Goal: Navigation & Orientation: Find specific page/section

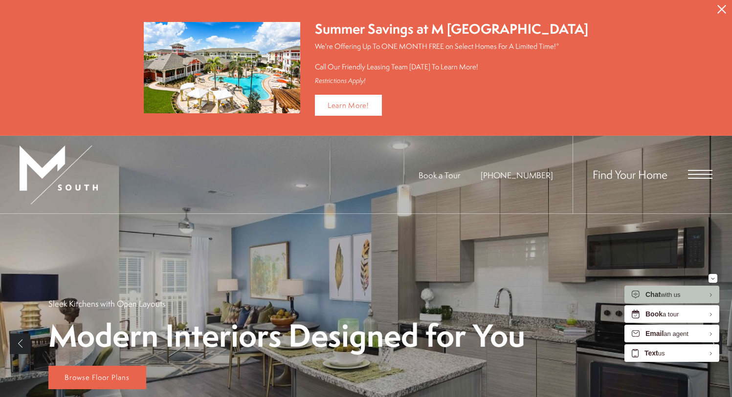
click at [722, 14] on button "Proceed To Website" at bounding box center [721, 9] width 21 height 19
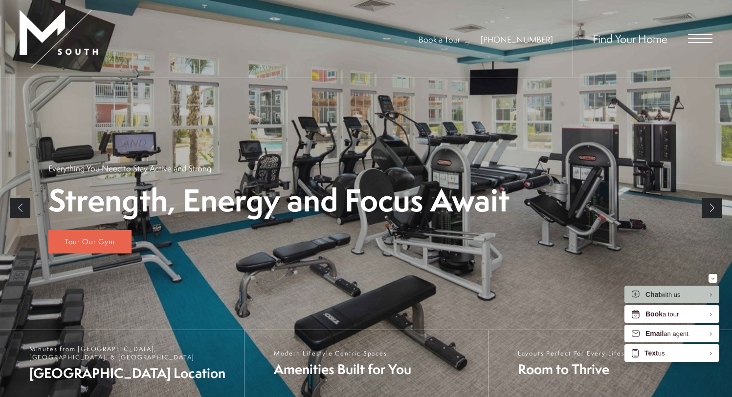
click at [708, 209] on link "Next" at bounding box center [711, 208] width 21 height 21
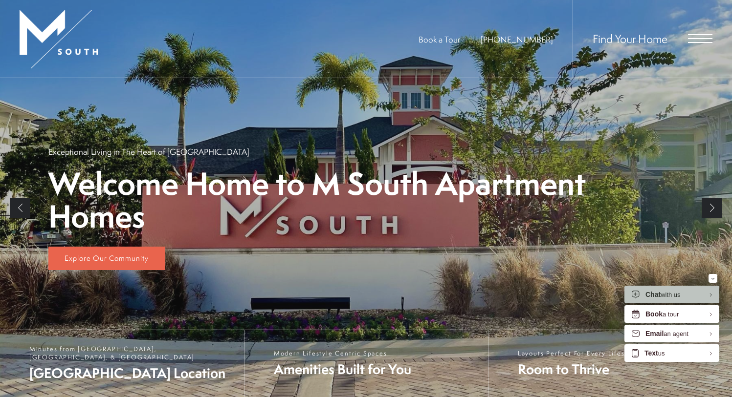
click at [709, 209] on link "Next" at bounding box center [711, 208] width 21 height 21
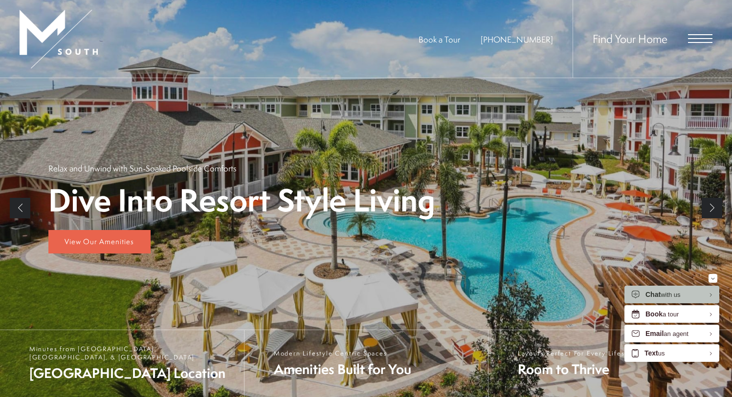
click at [709, 209] on link "Next" at bounding box center [711, 208] width 21 height 21
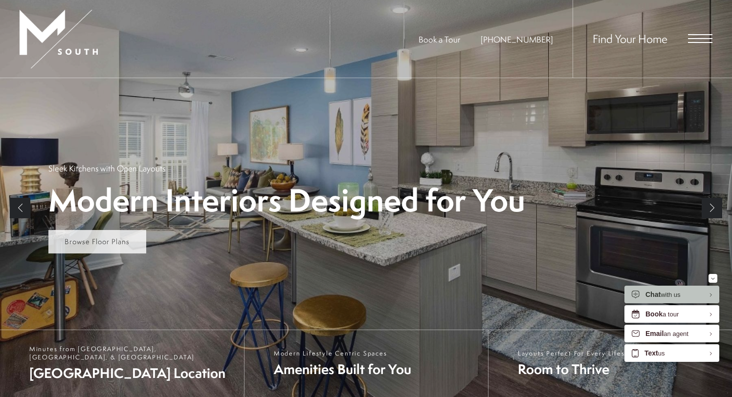
click at [87, 231] on link "Browse Floor Plans" at bounding box center [97, 241] width 98 height 23
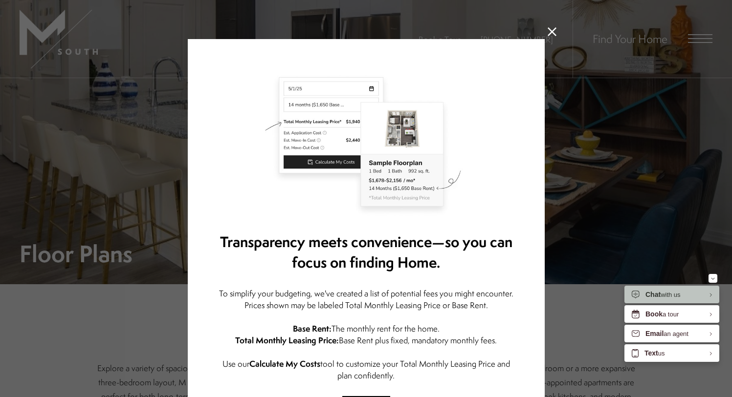
click at [548, 31] on icon at bounding box center [552, 31] width 9 height 9
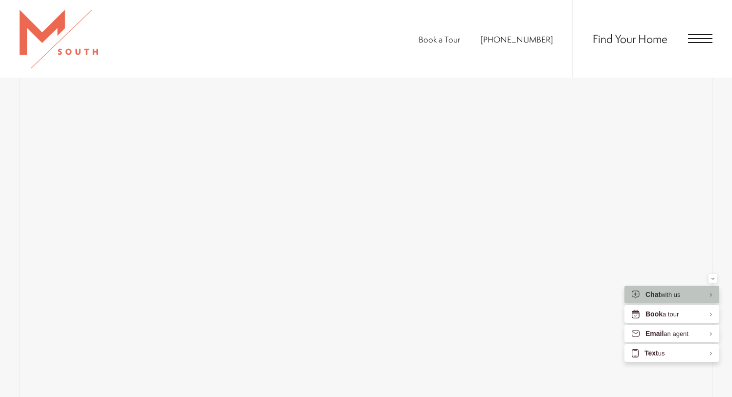
scroll to position [735, 0]
